Goal: Navigation & Orientation: Go to known website

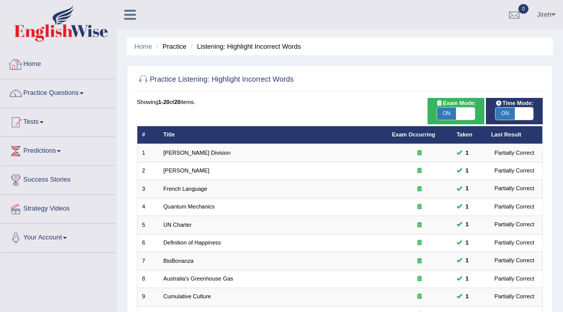
click at [20, 69] on div at bounding box center [15, 64] width 15 height 15
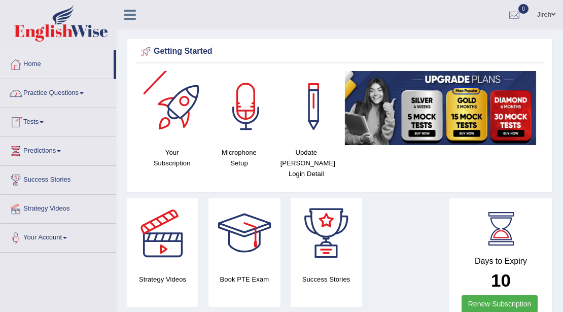
click at [547, 15] on link "Jireh" at bounding box center [545, 13] width 33 height 26
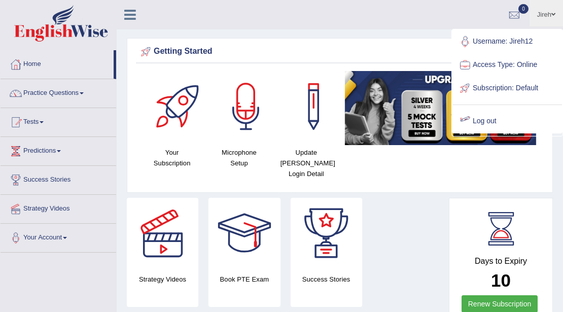
click at [478, 124] on link "Log out" at bounding box center [506, 120] width 109 height 23
